Goal: Task Accomplishment & Management: Manage account settings

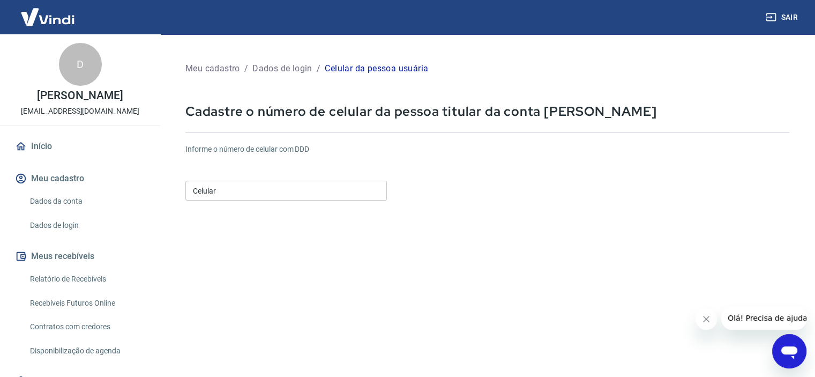
click at [265, 192] on input "Celular" at bounding box center [286, 191] width 202 height 20
type input "[PHONE_NUMBER]"
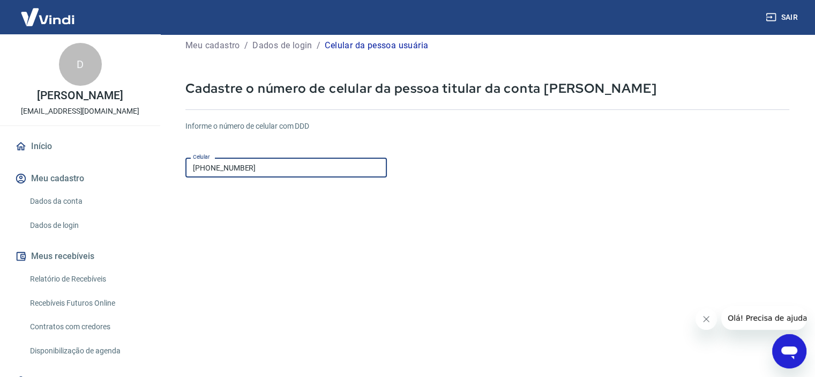
scroll to position [130, 0]
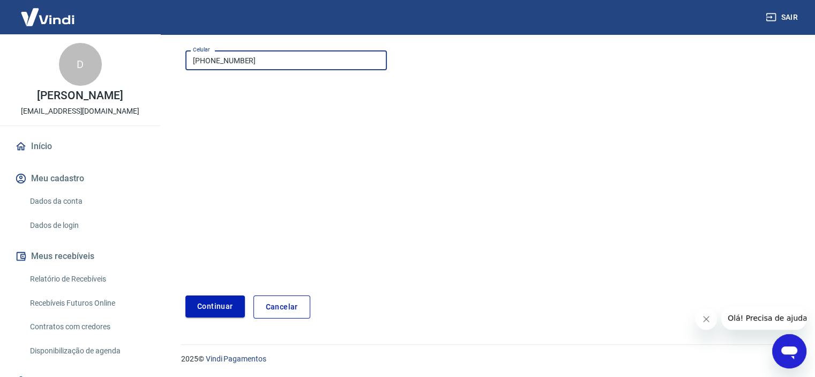
click at [203, 304] on button "Continuar" at bounding box center [215, 306] width 60 height 22
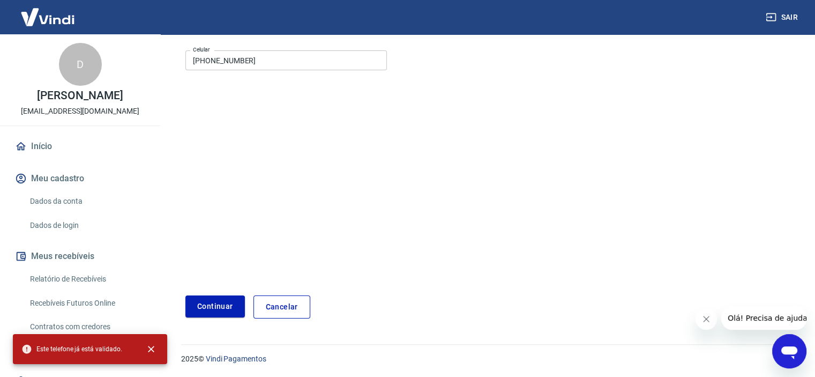
scroll to position [77, 0]
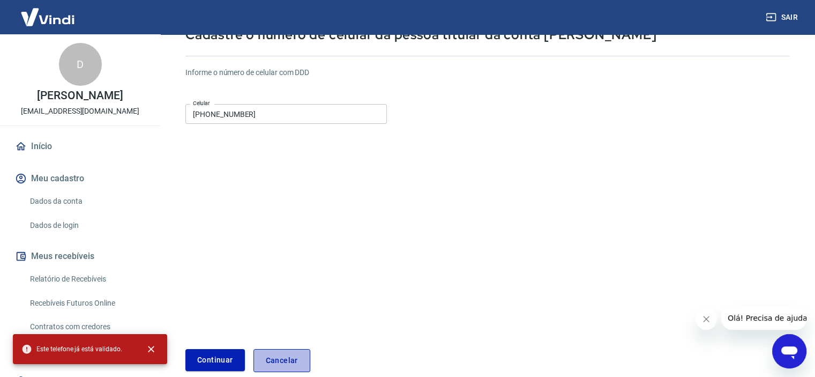
click at [266, 356] on link "Cancelar" at bounding box center [282, 360] width 57 height 23
